Goal: Navigation & Orientation: Go to known website

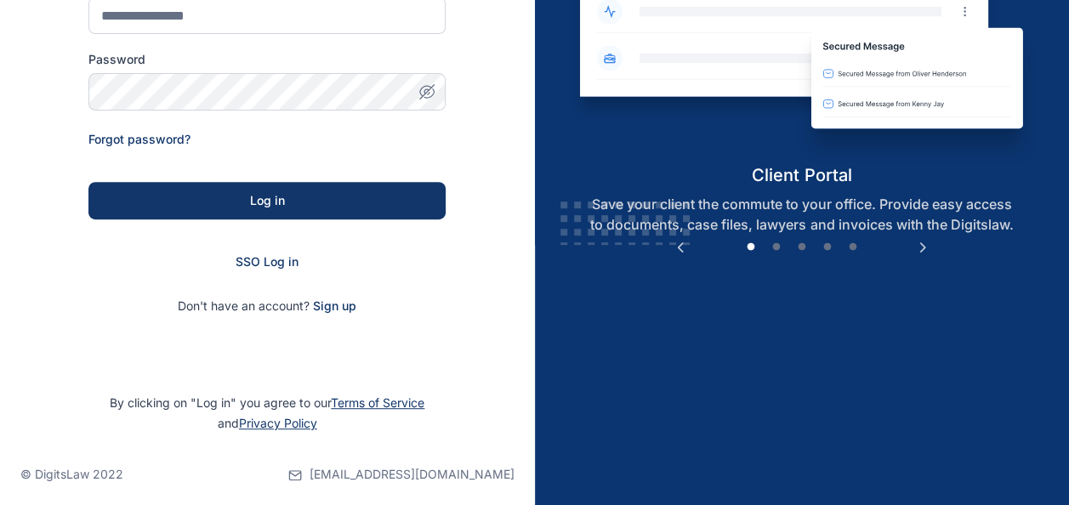
scroll to position [271, 0]
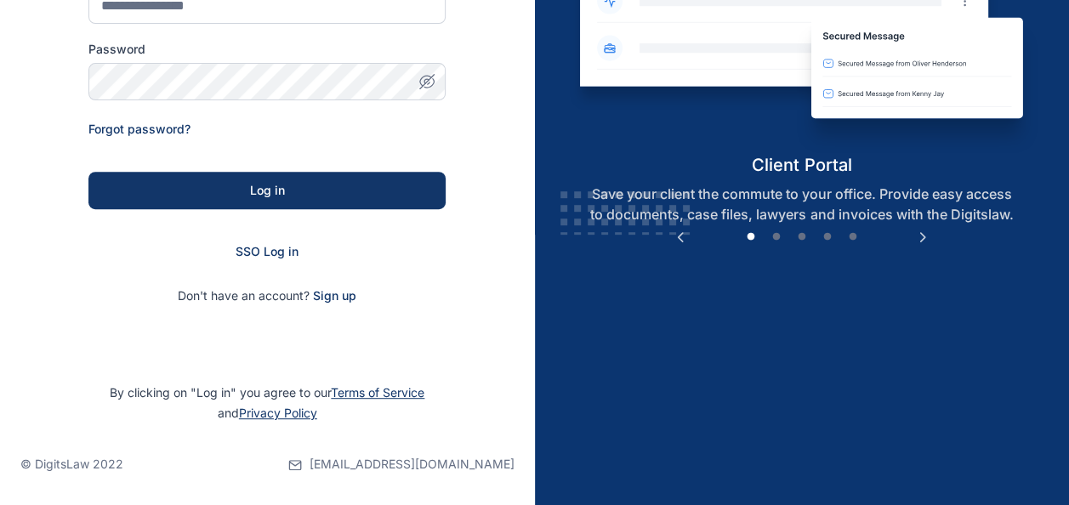
click at [284, 263] on form "Email Password Forgot password? Log in SSO Log in Don't have an account? Sign up" at bounding box center [266, 134] width 357 height 340
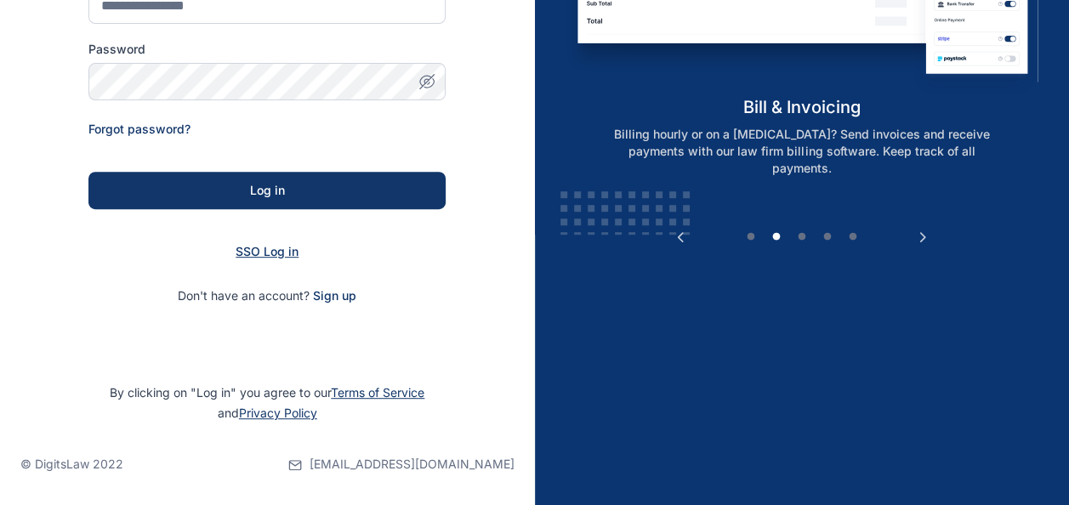
click at [277, 250] on span "SSO Log in" at bounding box center [267, 251] width 63 height 14
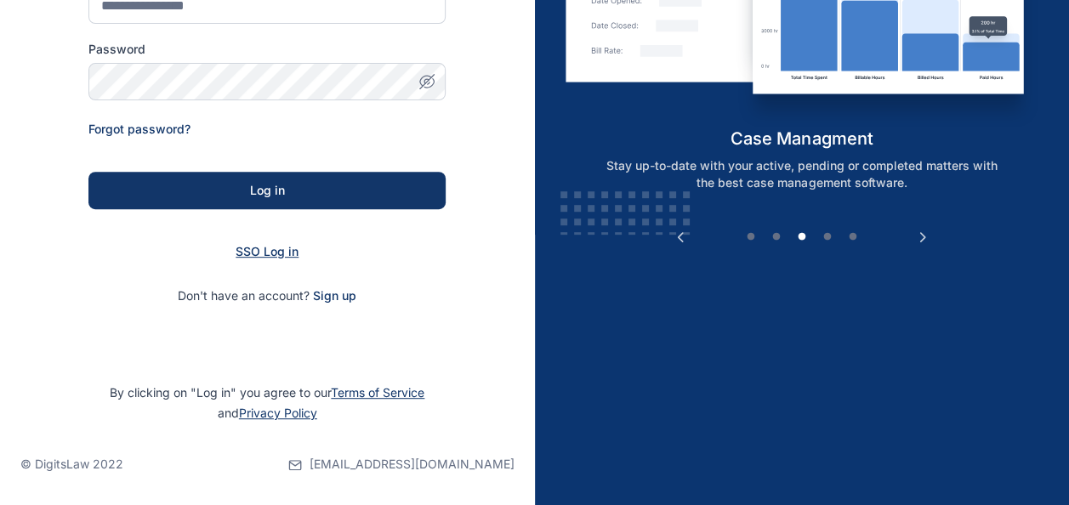
click at [265, 251] on span "SSO Log in" at bounding box center [267, 251] width 63 height 14
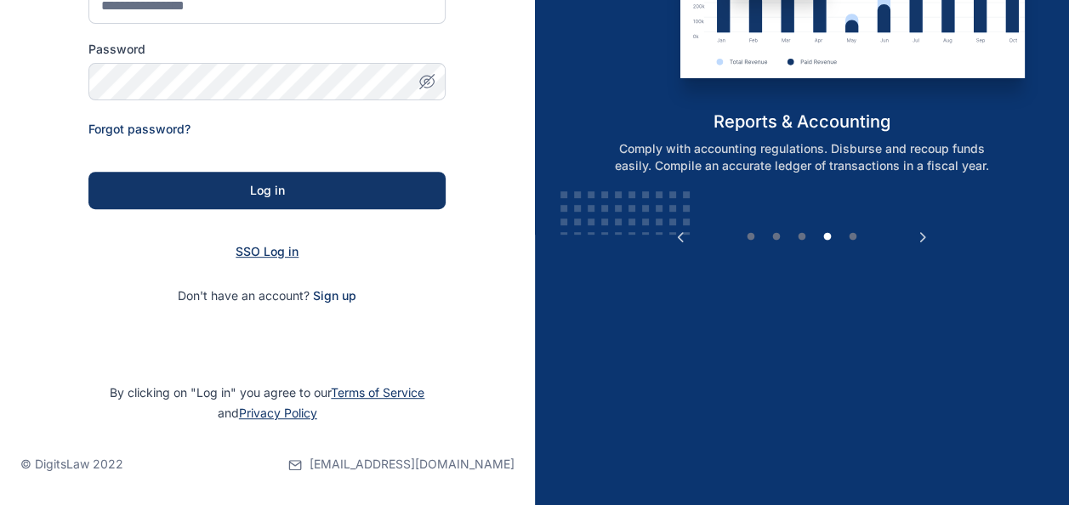
click at [286, 246] on span "SSO Log in" at bounding box center [267, 251] width 63 height 14
click at [286, 248] on span "SSO Log in" at bounding box center [267, 251] width 63 height 14
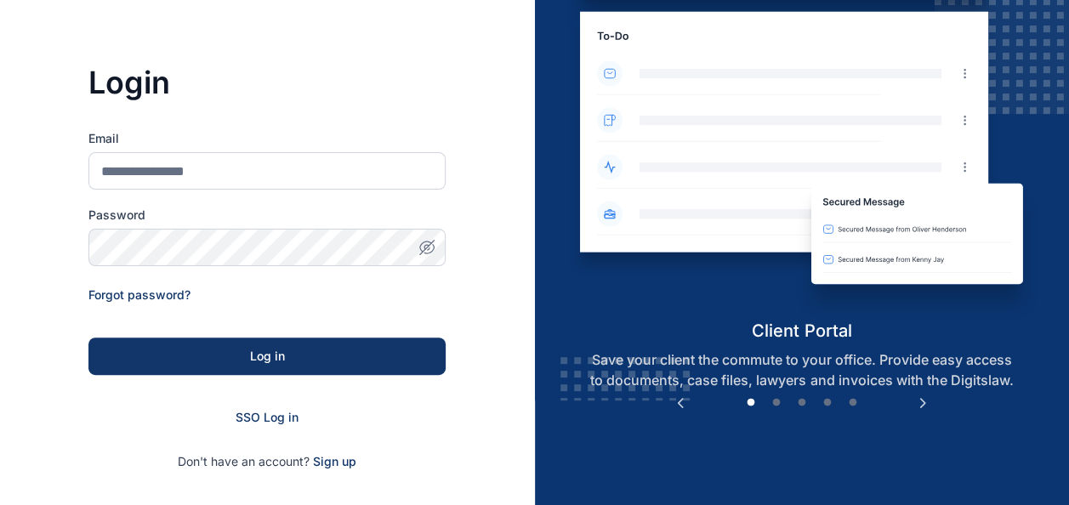
scroll to position [255, 0]
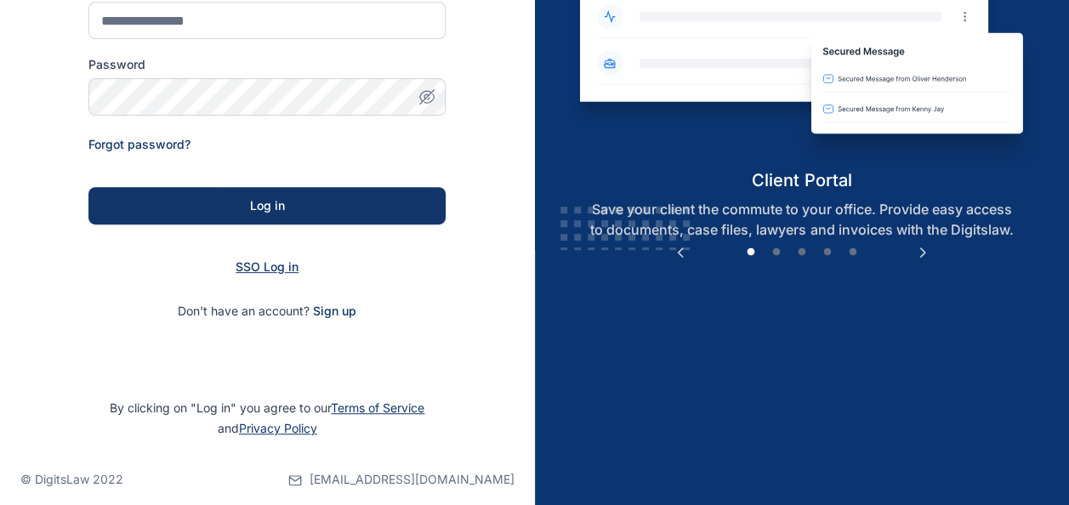
click at [284, 265] on span "SSO Log in" at bounding box center [267, 266] width 63 height 14
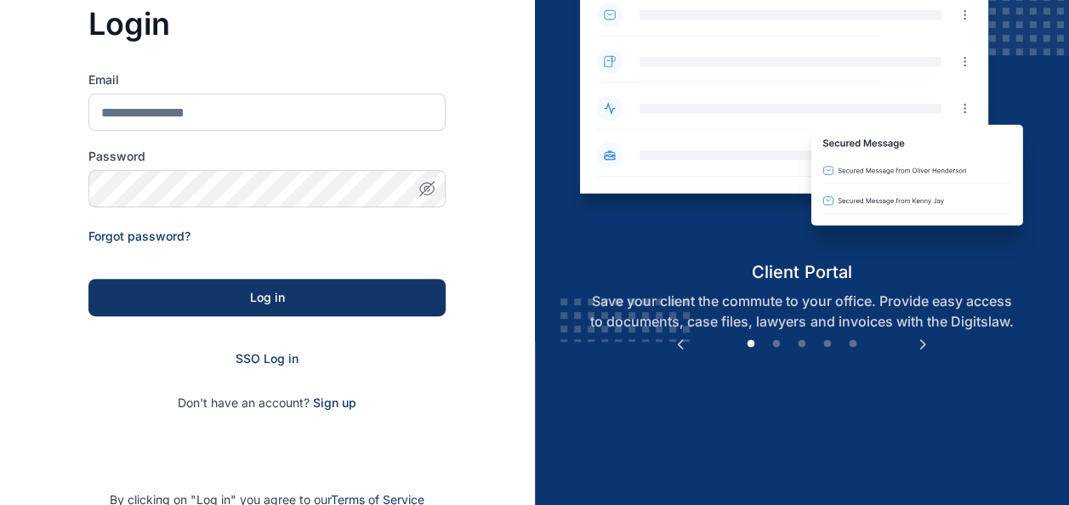
scroll to position [170, 0]
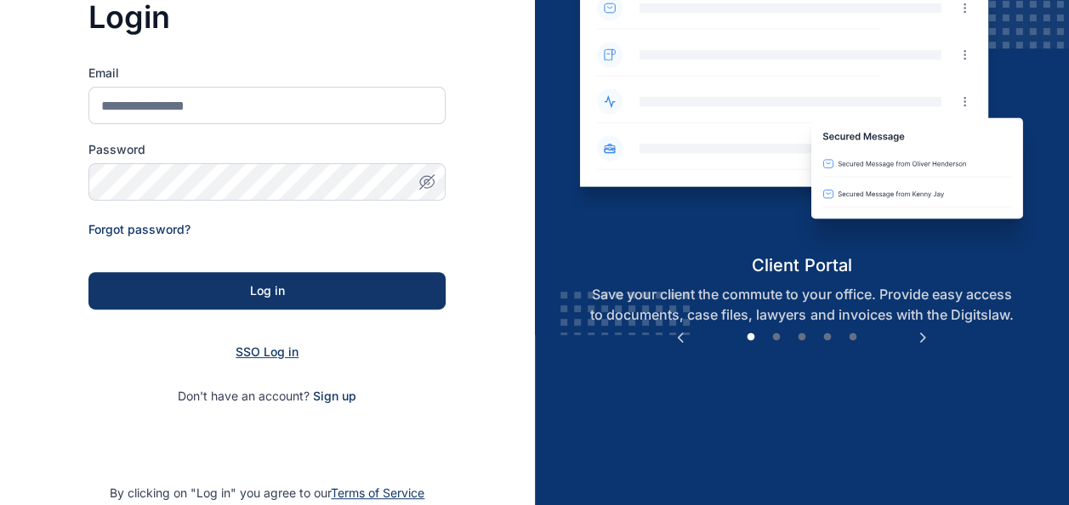
click at [275, 352] on span "SSO Log in" at bounding box center [267, 352] width 63 height 14
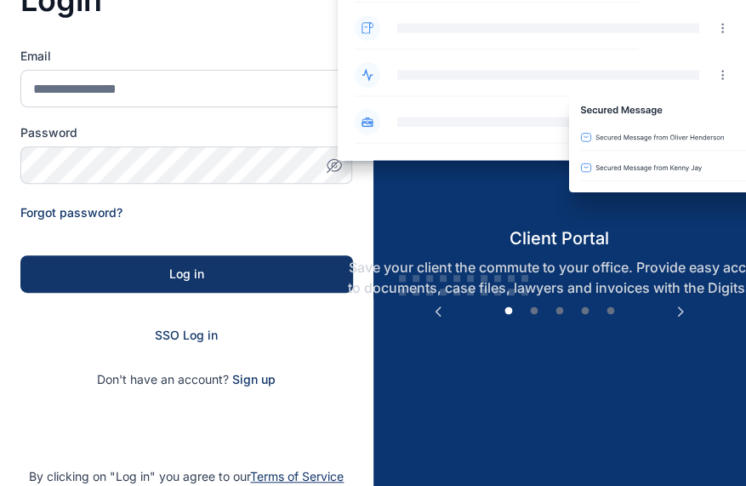
scroll to position [188, 0]
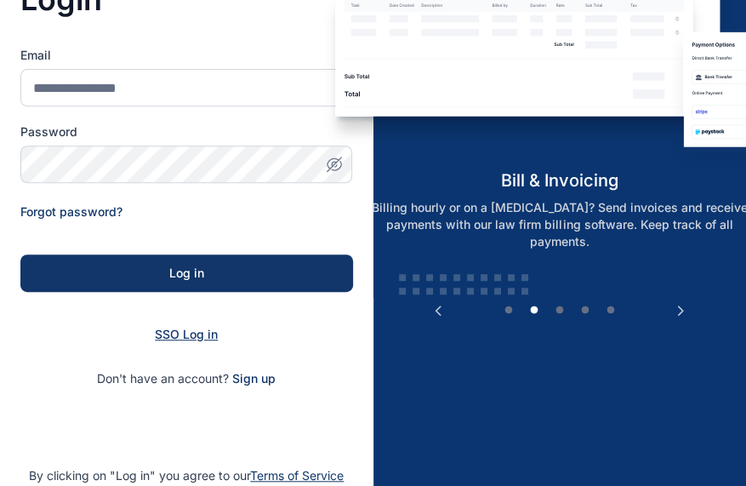
click at [188, 335] on span "SSO Log in" at bounding box center [186, 334] width 63 height 14
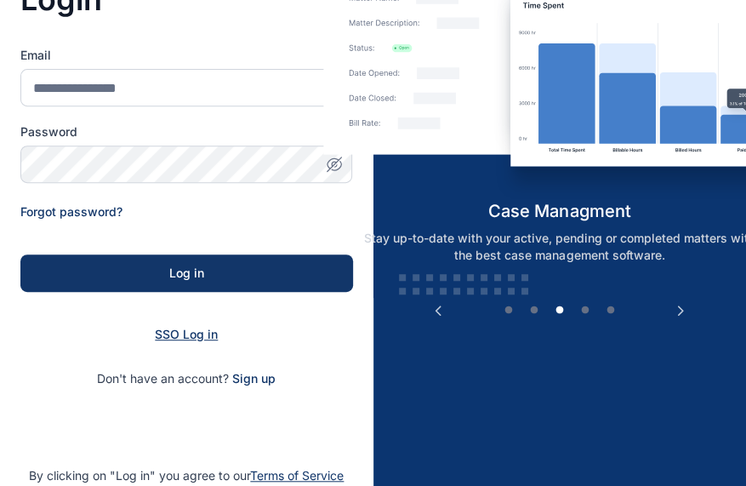
click at [188, 335] on span "SSO Log in" at bounding box center [186, 334] width 63 height 14
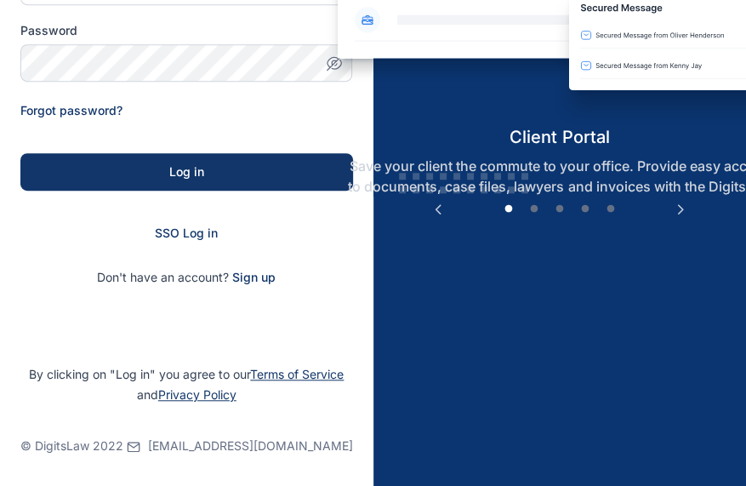
scroll to position [290, 0]
